Goal: Task Accomplishment & Management: Manage account settings

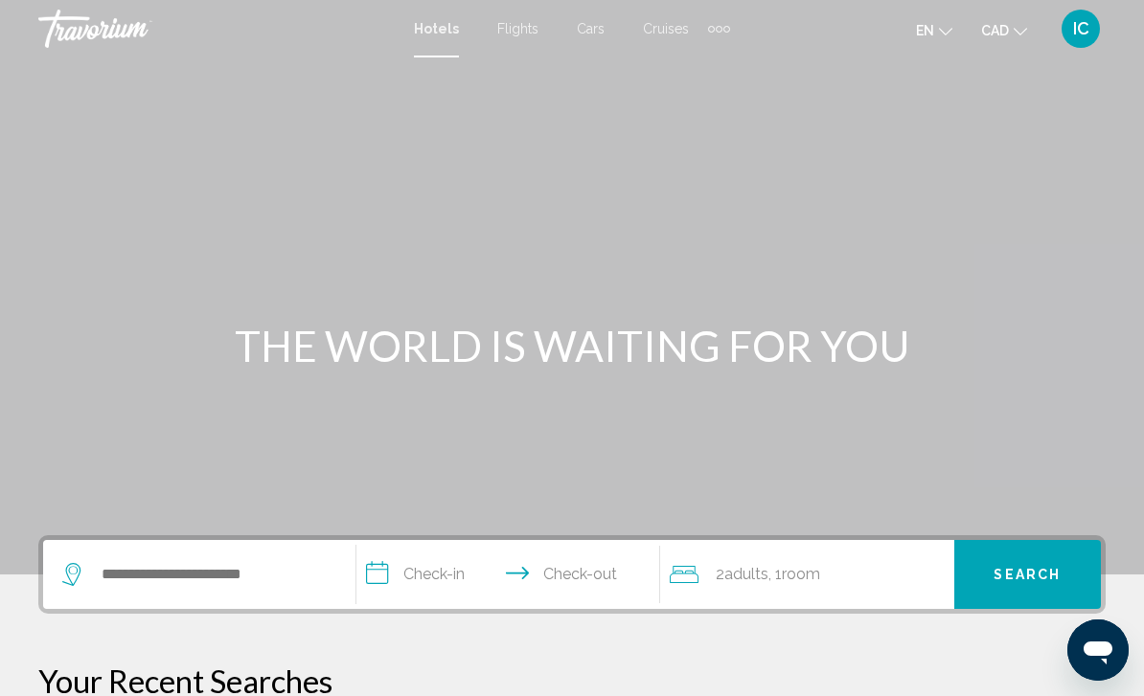
click at [1076, 23] on span "IC" at bounding box center [1081, 28] width 16 height 19
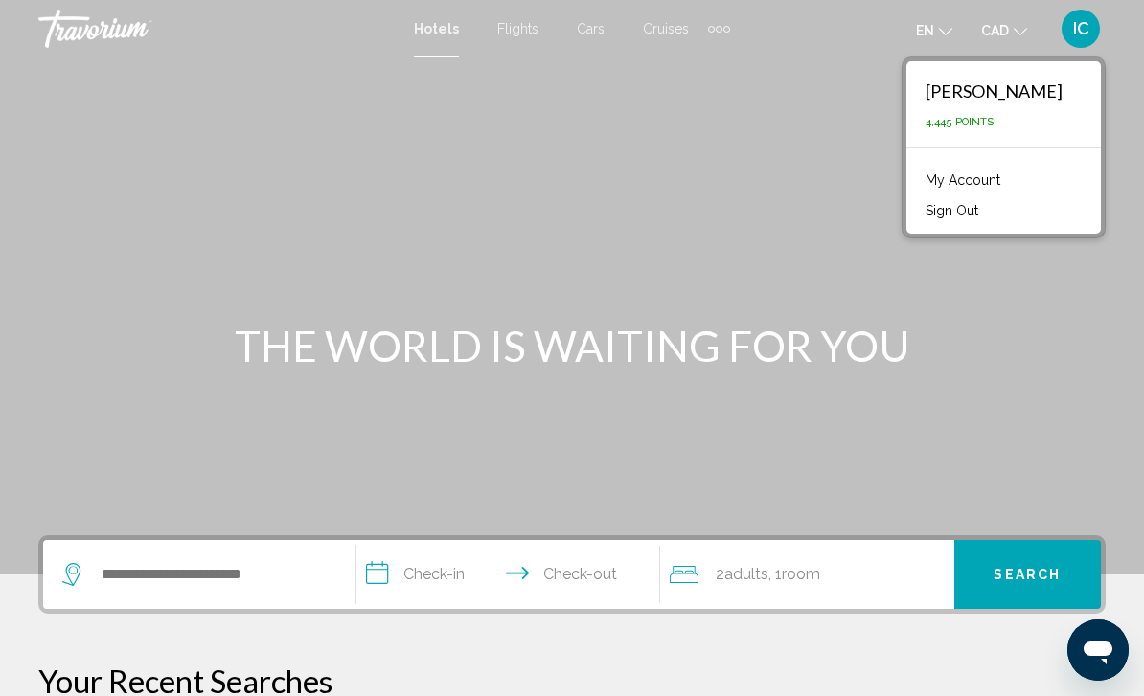
click at [1010, 179] on link "My Account" at bounding box center [963, 180] width 94 height 25
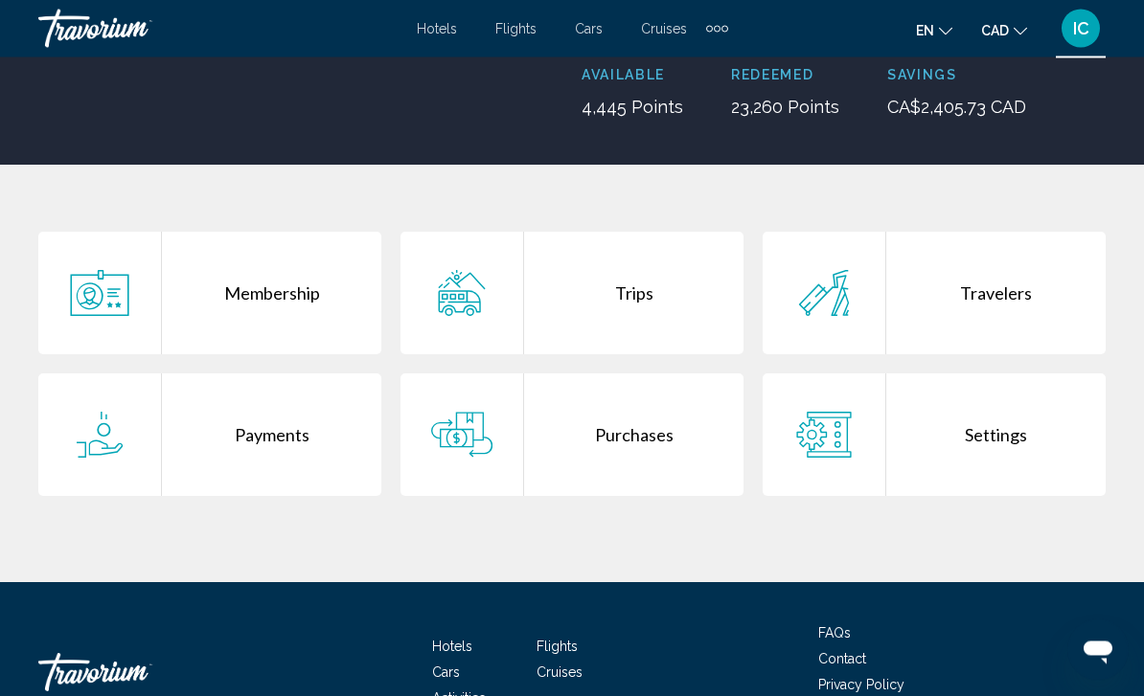
scroll to position [282, 0]
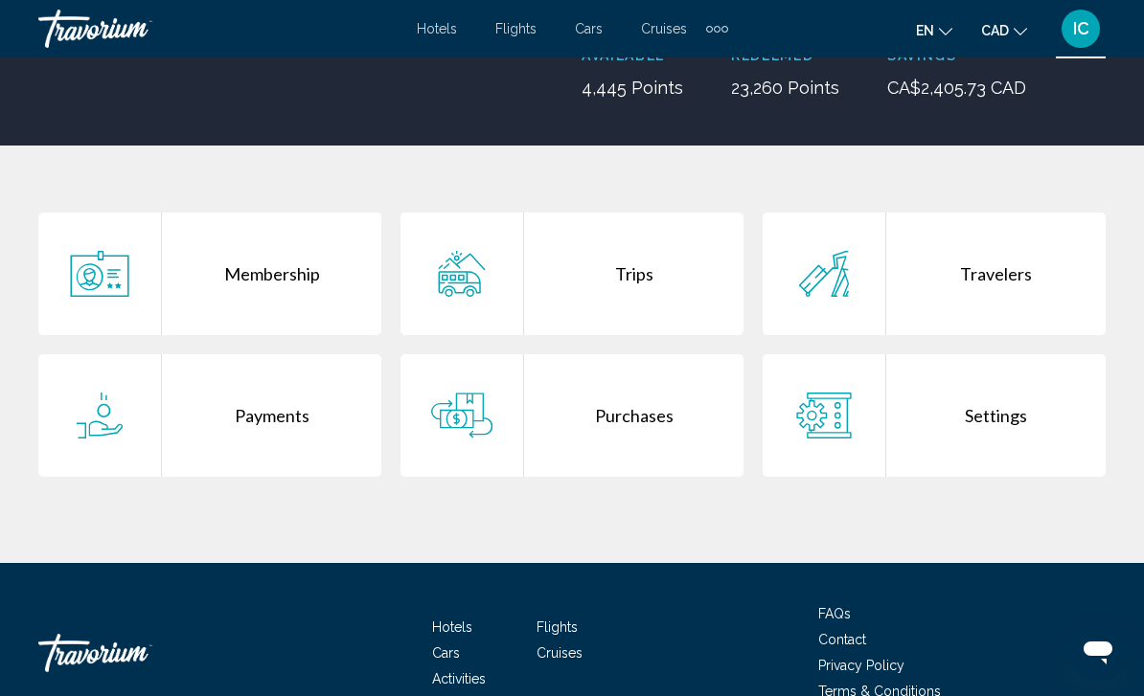
click at [644, 278] on div "Trips" at bounding box center [633, 274] width 219 height 123
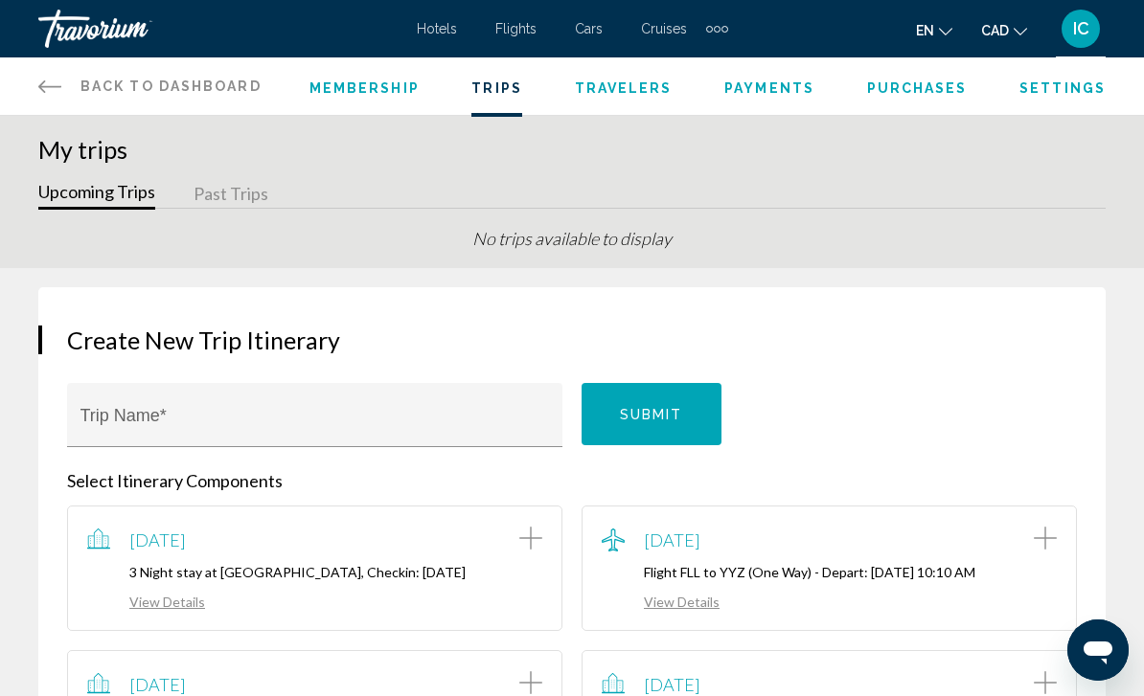
click at [936, 84] on span "Purchases" at bounding box center [917, 87] width 101 height 15
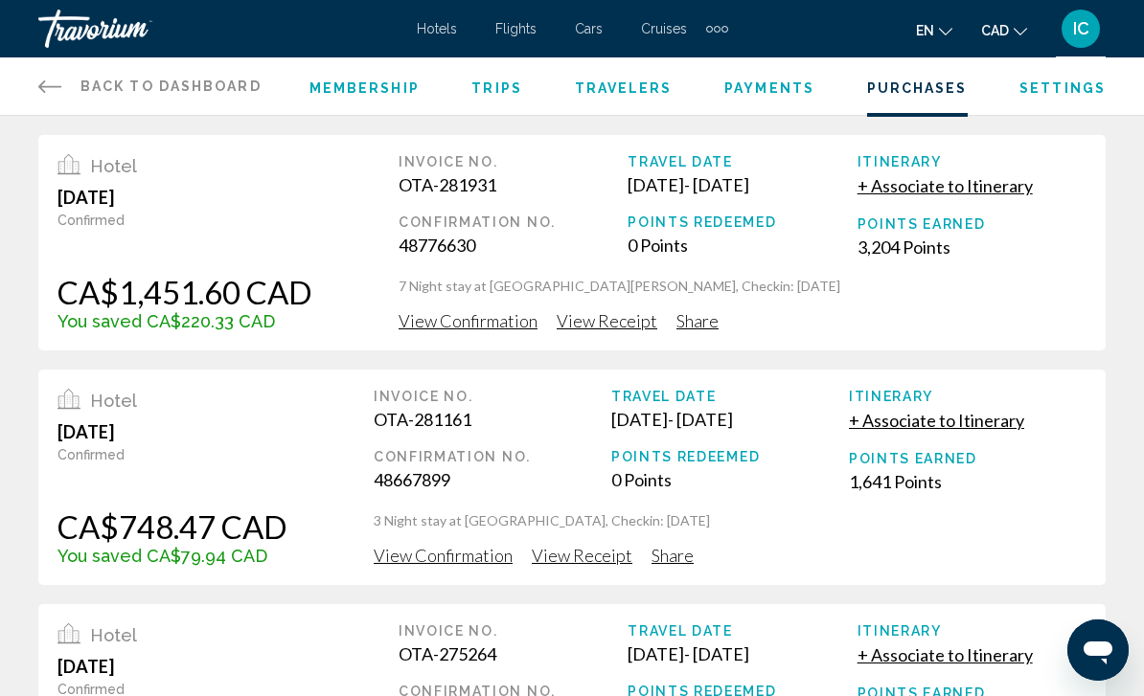
click at [498, 95] on span "Trips" at bounding box center [496, 87] width 51 height 15
